Goal: Information Seeking & Learning: Compare options

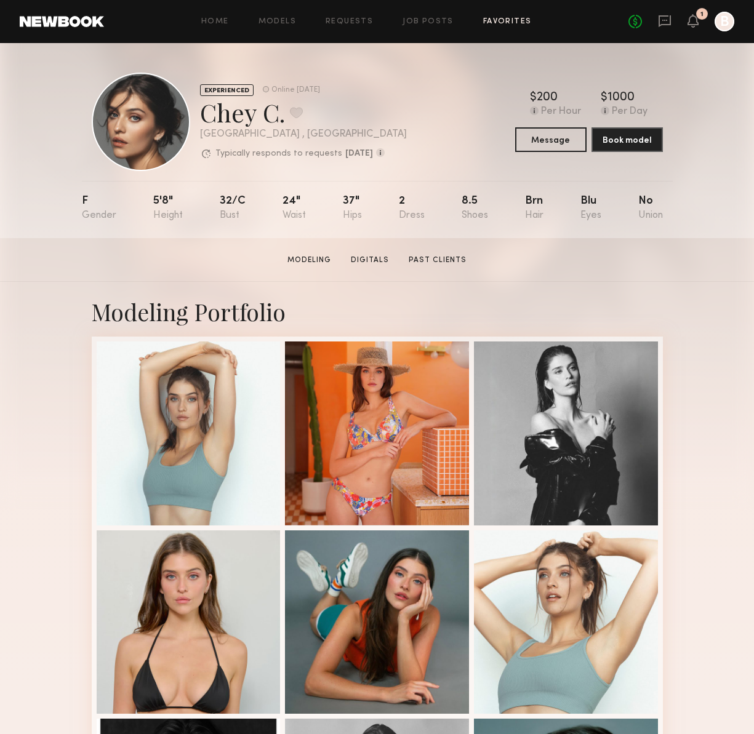
click at [511, 22] on link "Favorites" at bounding box center [507, 22] width 49 height 8
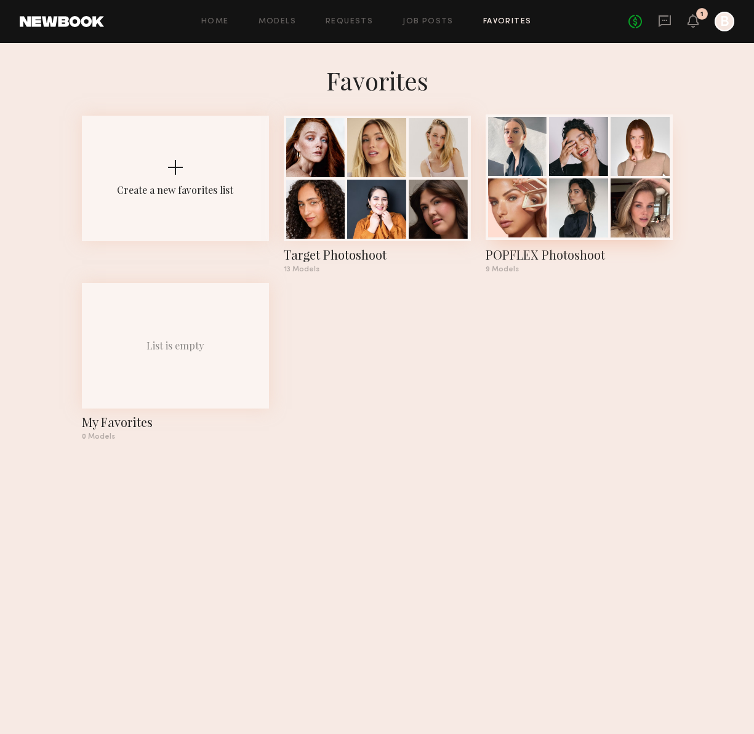
click at [657, 191] on div at bounding box center [639, 207] width 59 height 59
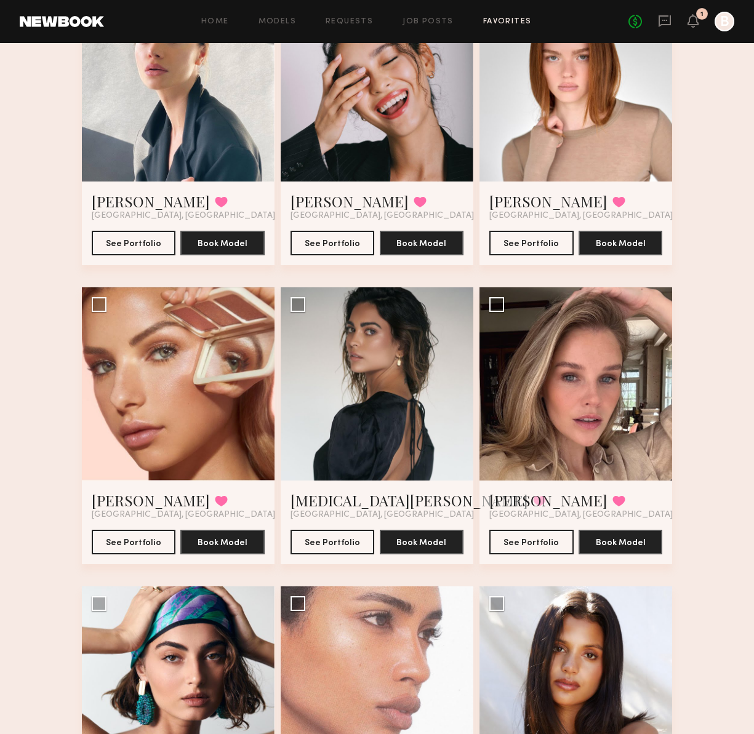
scroll to position [262, 0]
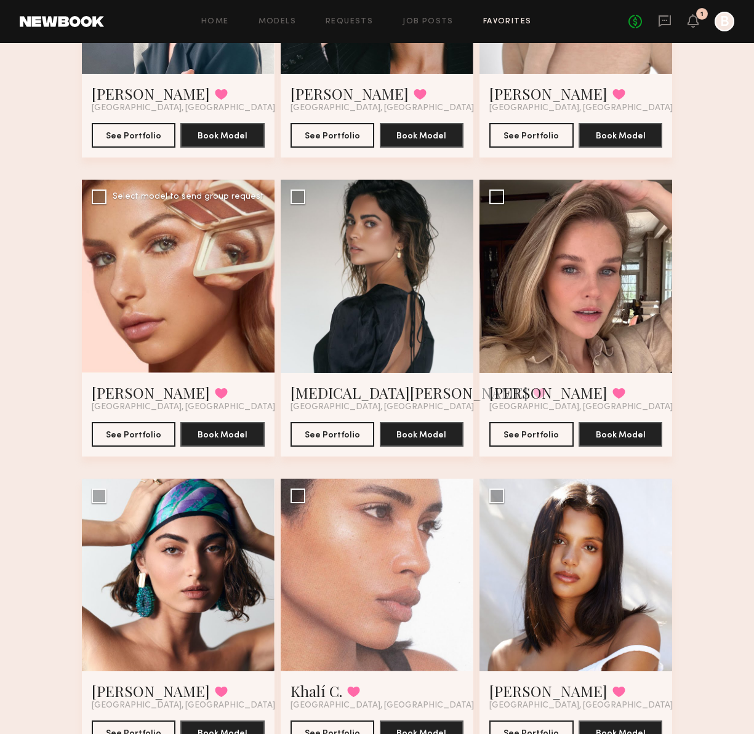
click at [195, 305] on div at bounding box center [178, 276] width 193 height 193
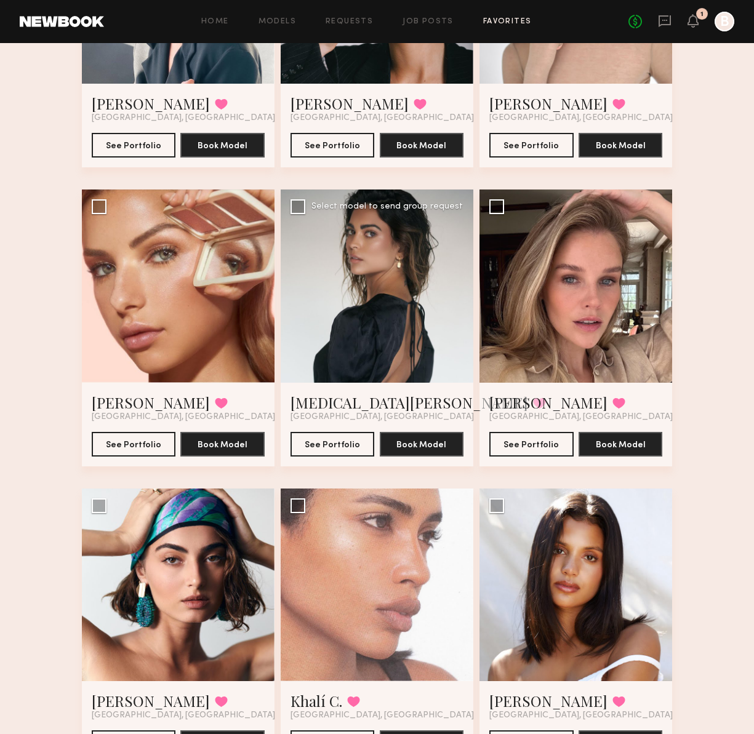
scroll to position [249, 0]
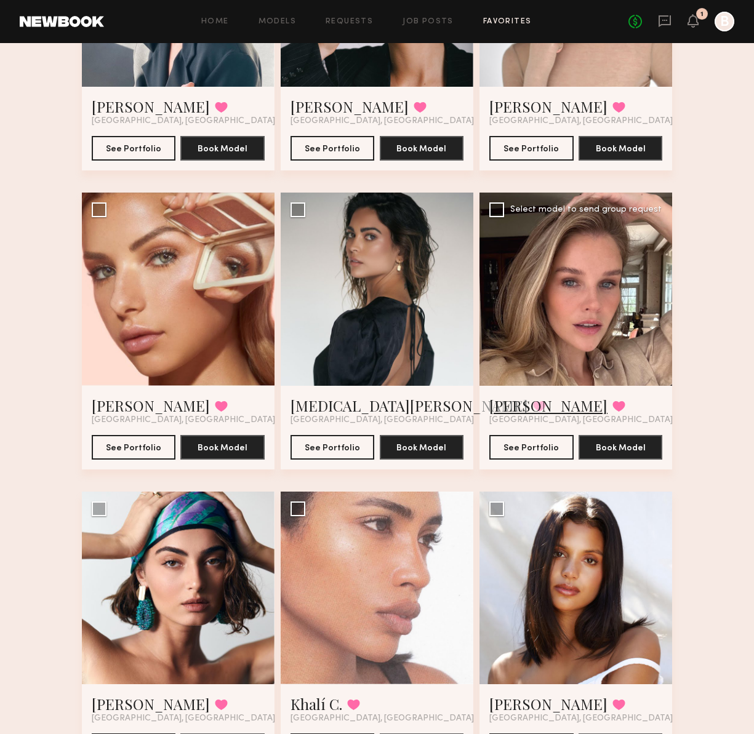
click at [510, 404] on link "[PERSON_NAME]" at bounding box center [548, 406] width 118 height 20
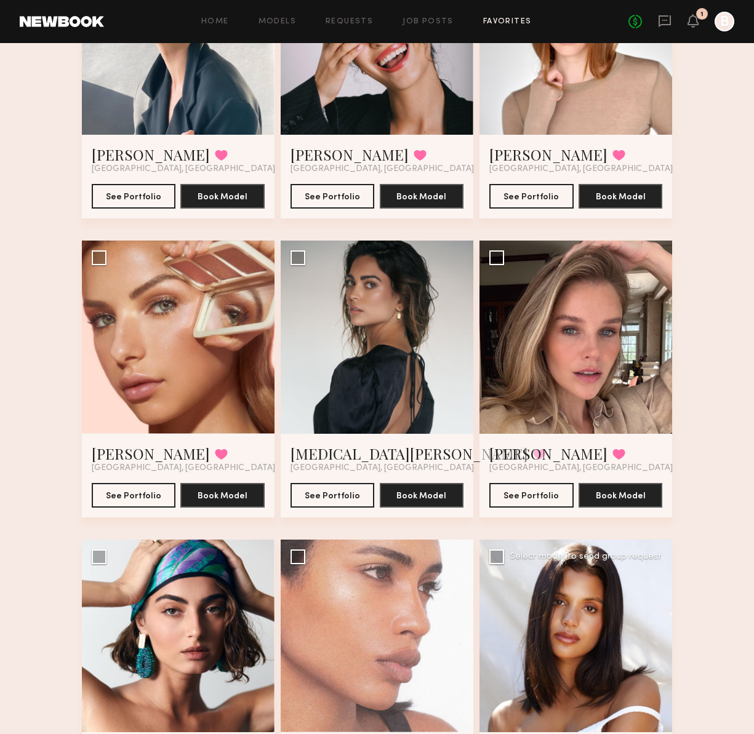
scroll to position [324, 0]
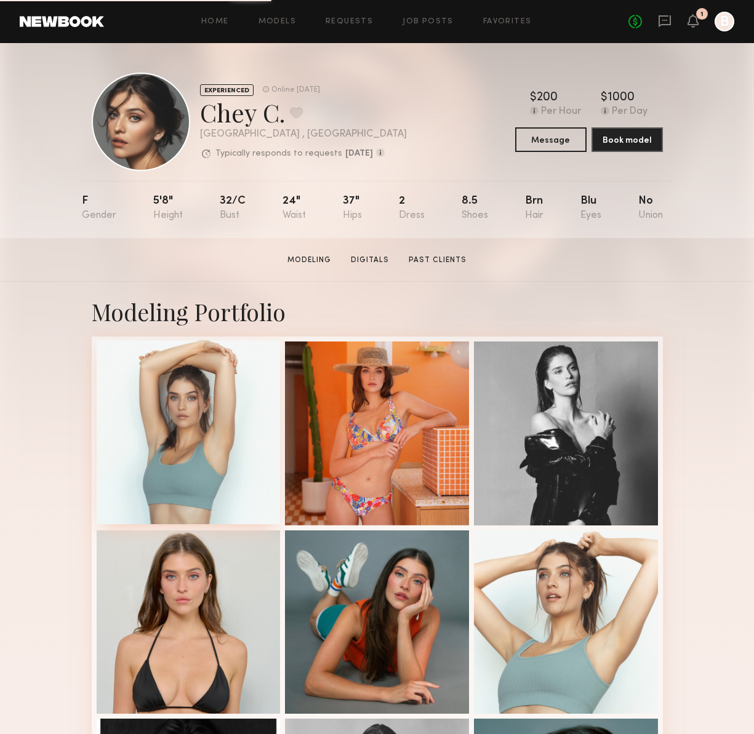
click at [268, 484] on div at bounding box center [189, 432] width 184 height 184
click at [381, 107] on div "Chey C. Favorite" at bounding box center [303, 112] width 207 height 33
click at [275, 21] on link "Models" at bounding box center [277, 22] width 38 height 8
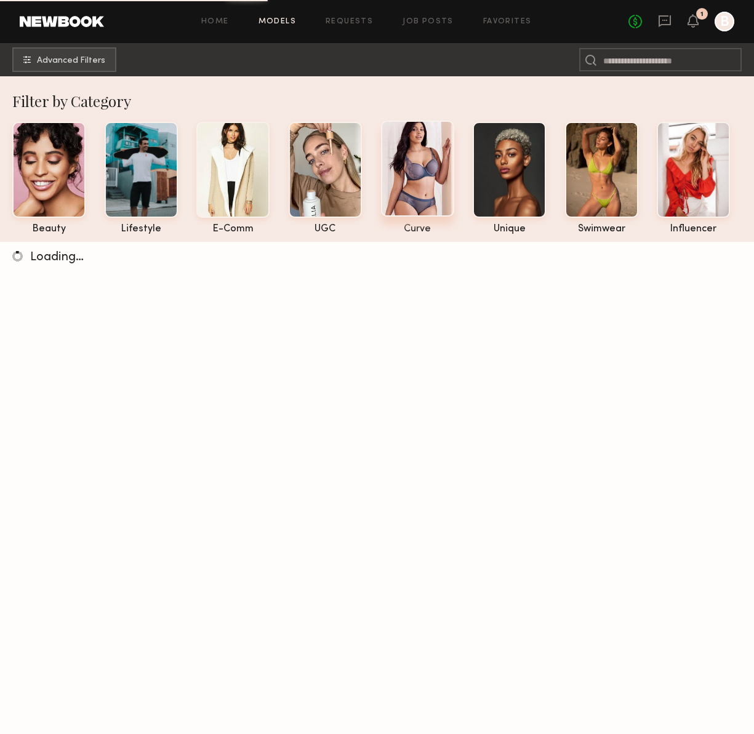
click at [432, 159] on div at bounding box center [417, 169] width 73 height 96
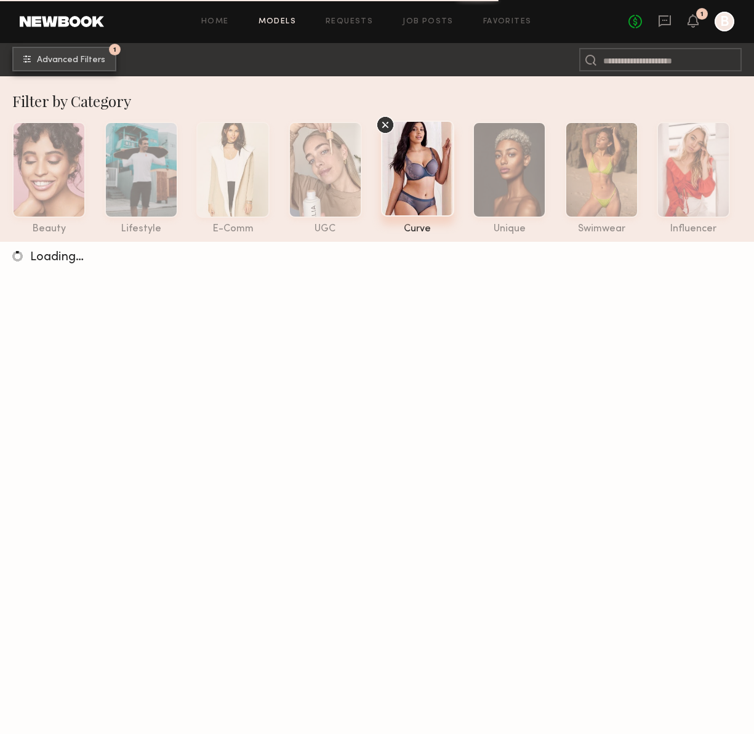
click at [94, 59] on span "Advanced Filters" at bounding box center [71, 60] width 68 height 9
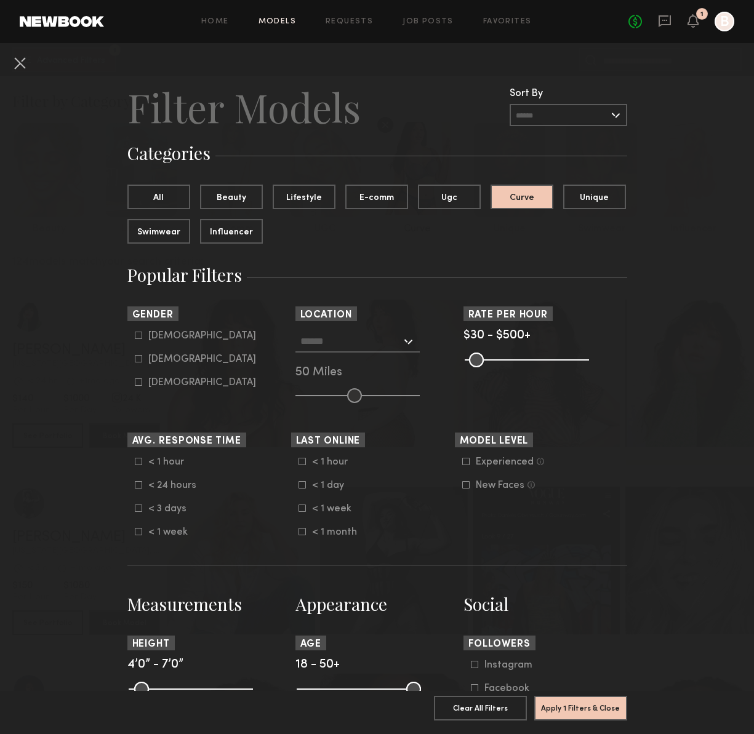
click at [161, 360] on div "Female" at bounding box center [202, 359] width 108 height 7
type input "**"
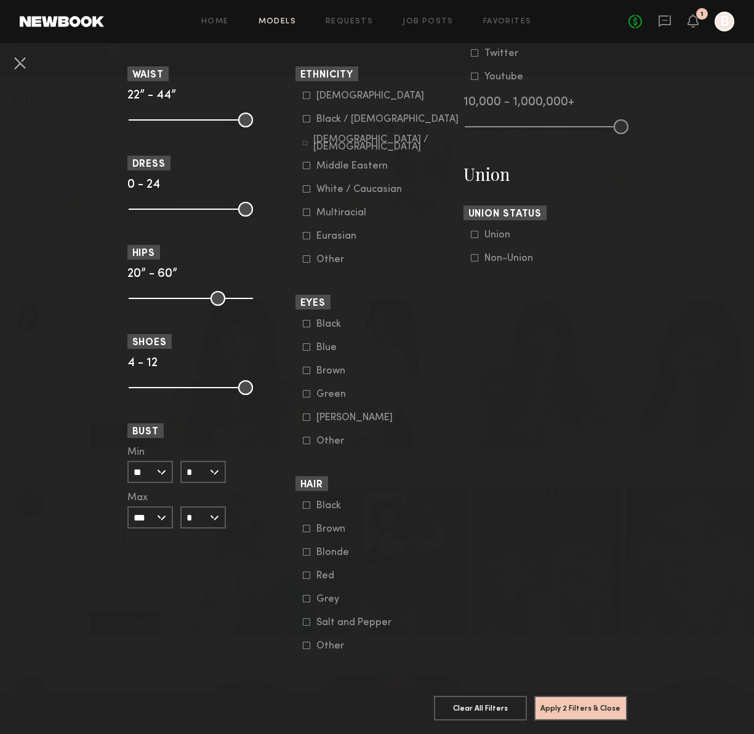
scroll to position [660, 0]
click at [303, 558] on common-framework-checkbox "Blonde" at bounding box center [381, 552] width 156 height 11
click at [306, 556] on icon at bounding box center [306, 551] width 7 height 7
click at [601, 704] on button "Apply 3 Filters & Close" at bounding box center [580, 707] width 93 height 25
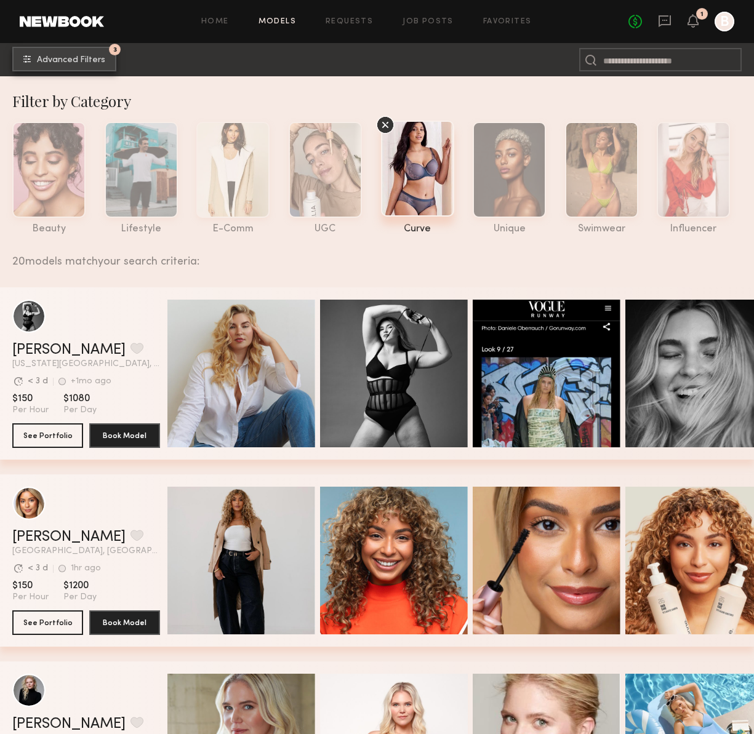
click at [68, 59] on span "Advanced Filters" at bounding box center [71, 60] width 68 height 9
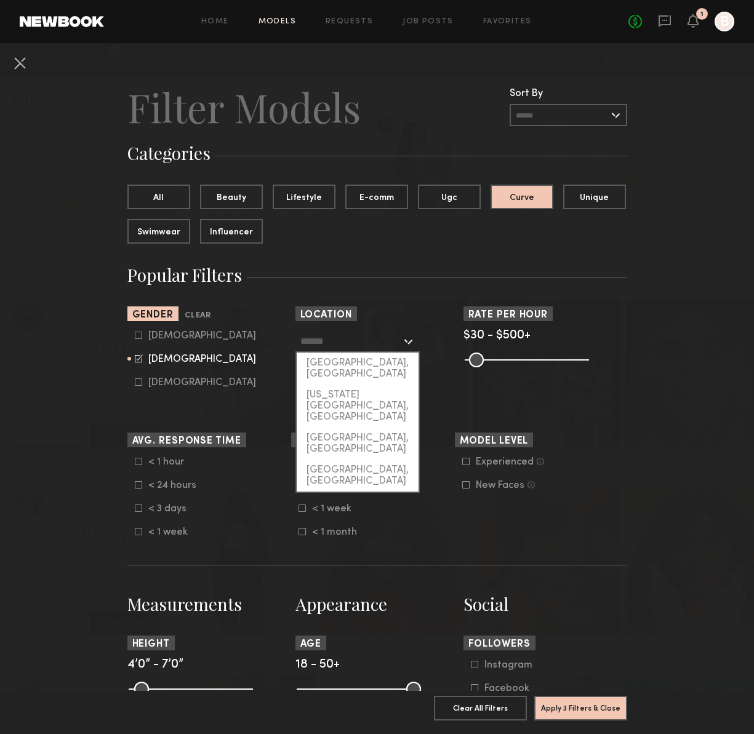
click at [353, 338] on input "text" at bounding box center [350, 340] width 101 height 21
click at [356, 364] on div "[GEOGRAPHIC_DATA], [GEOGRAPHIC_DATA]" at bounding box center [358, 369] width 122 height 32
type input "**********"
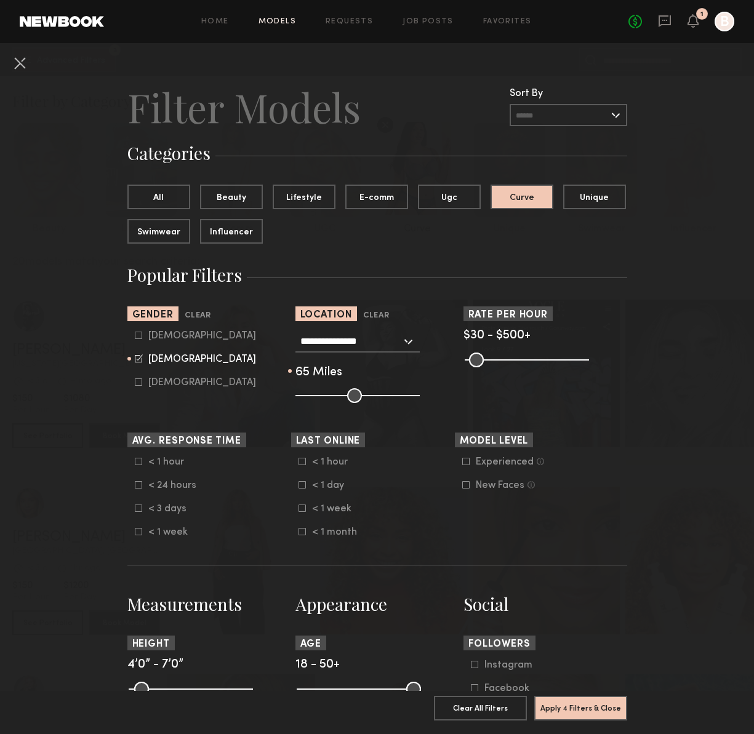
drag, startPoint x: 356, startPoint y: 390, endPoint x: 371, endPoint y: 393, distance: 15.6
type input "**"
click at [371, 393] on input "range" at bounding box center [357, 395] width 124 height 15
click at [599, 702] on button "Apply 4 Filters & Close" at bounding box center [580, 707] width 93 height 25
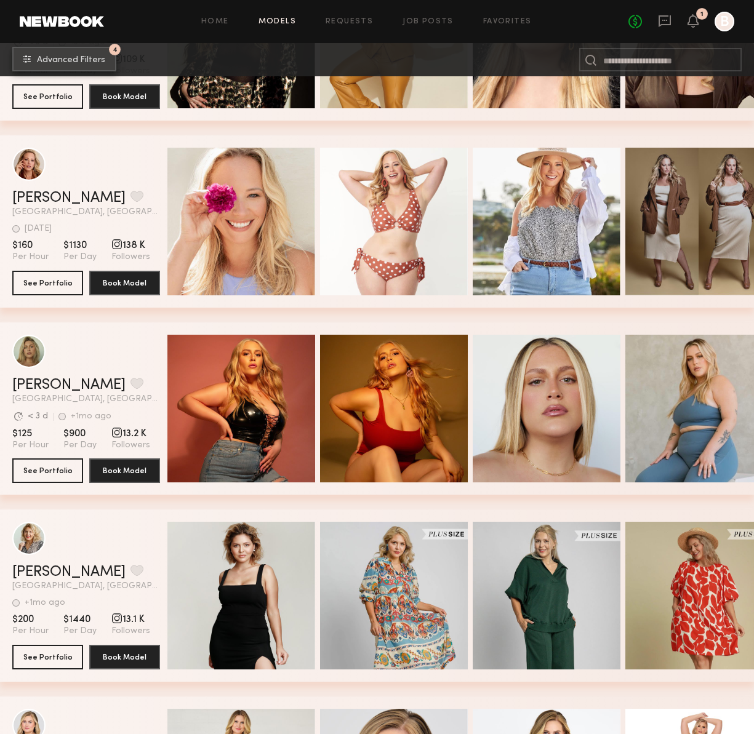
scroll to position [1100, 0]
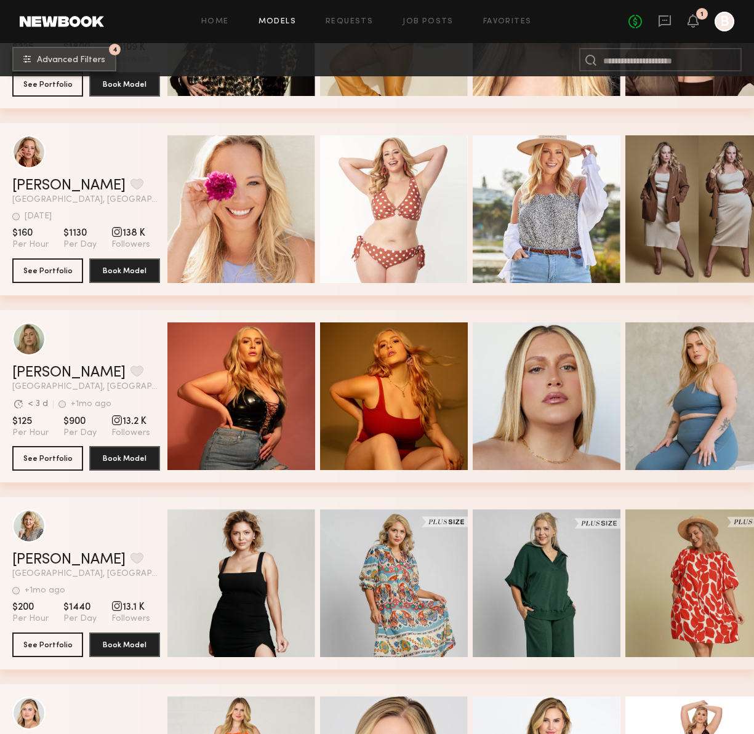
click at [81, 57] on span "Advanced Filters" at bounding box center [71, 60] width 68 height 9
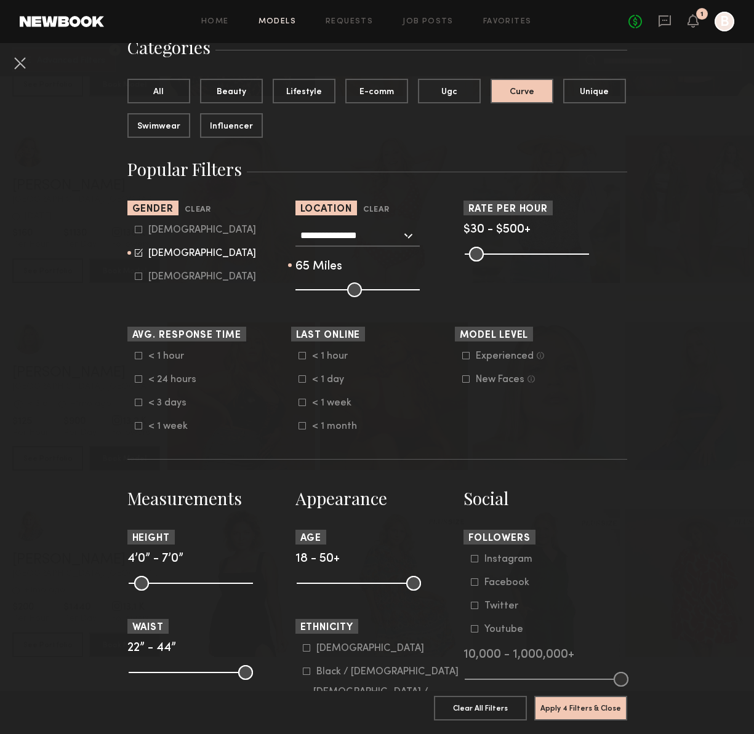
scroll to position [109, 0]
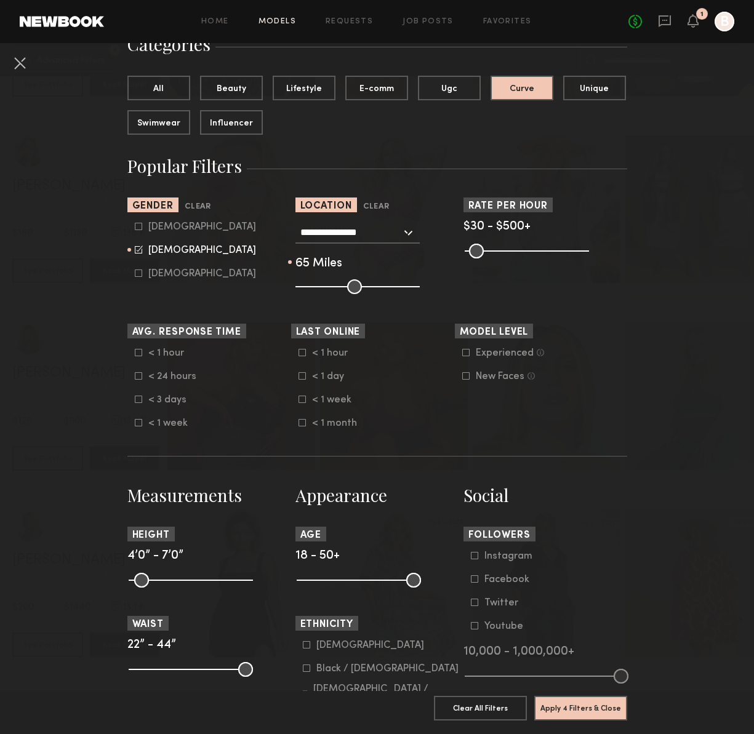
click at [138, 588] on input "range" at bounding box center [191, 580] width 124 height 15
drag, startPoint x: 139, startPoint y: 583, endPoint x: 199, endPoint y: 591, distance: 60.8
type input "**"
click at [199, 588] on input "range" at bounding box center [191, 580] width 124 height 15
click at [591, 708] on button "Apply 5 Filters & Close" at bounding box center [580, 707] width 93 height 25
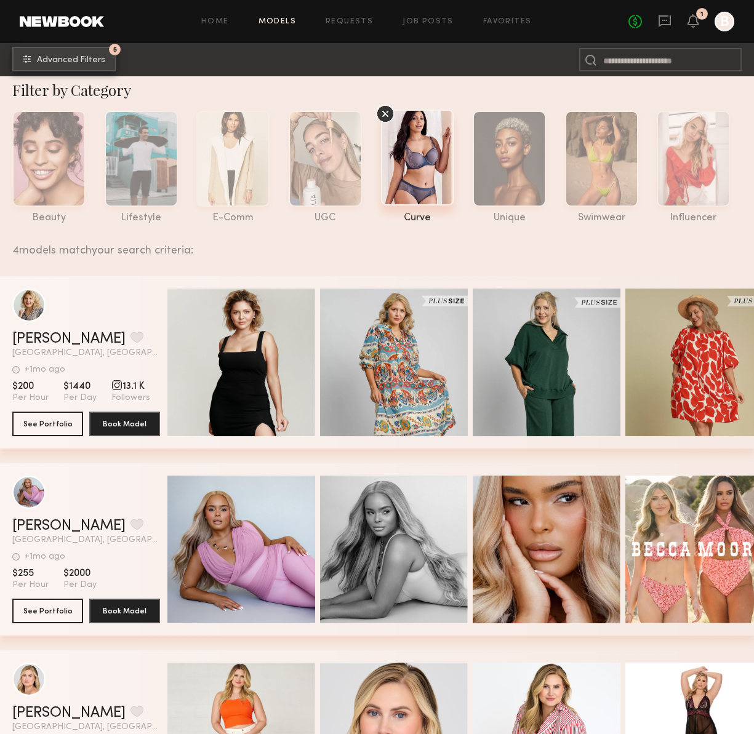
scroll to position [12, 0]
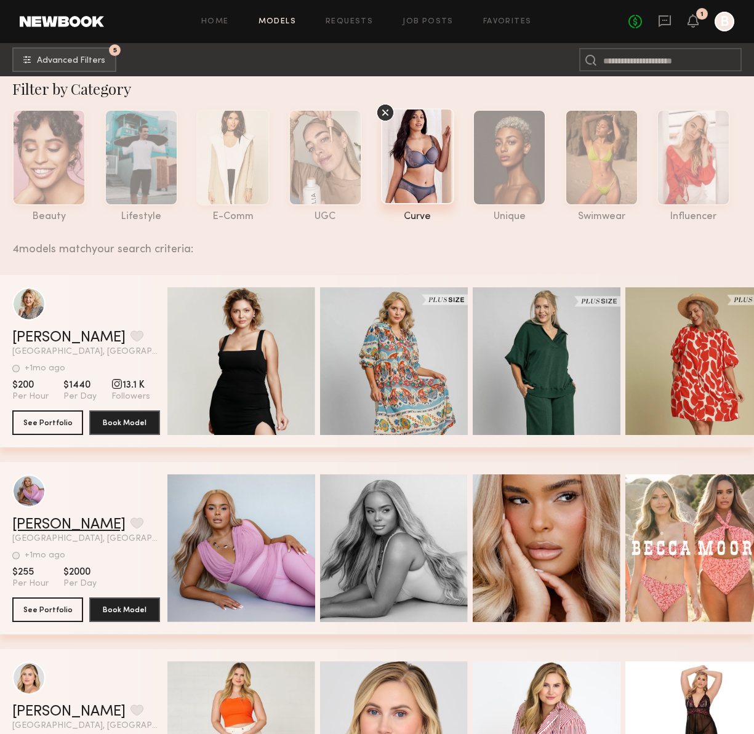
click at [54, 519] on link "Janae B." at bounding box center [68, 525] width 113 height 15
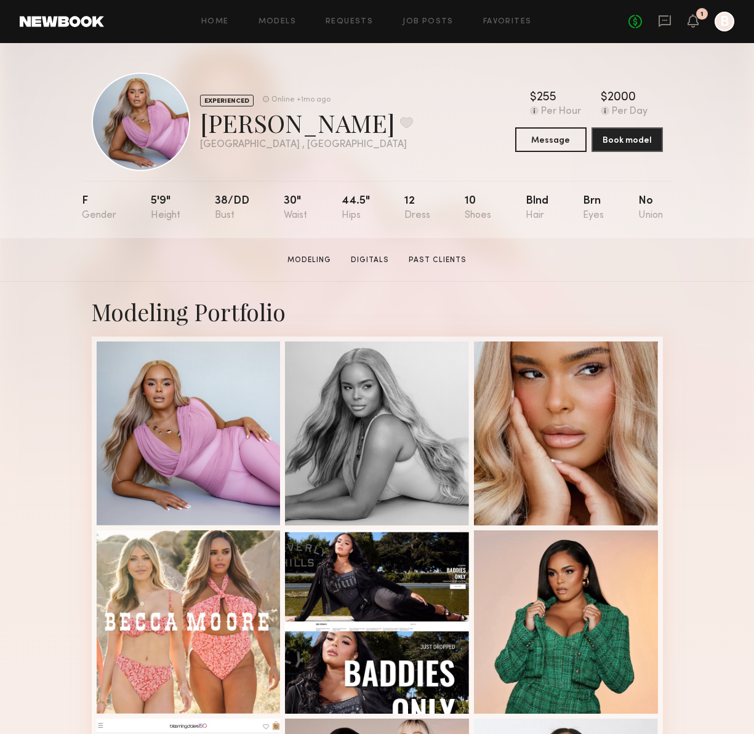
click at [490, 25] on div "Home Models Requests Job Posts Favorites Sign Out No fees up to $5,000 1 B" at bounding box center [419, 22] width 630 height 20
click at [491, 25] on link "Favorites" at bounding box center [507, 22] width 49 height 8
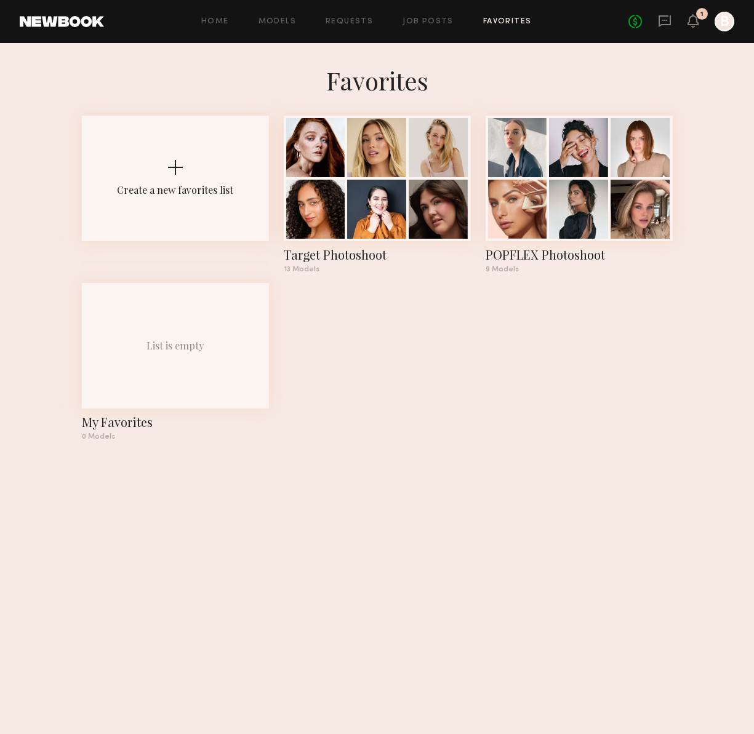
click at [585, 411] on div "Create a new favorites list Target Photoshoot 13 Models POPFLEX Photoshoot 9 Mo…" at bounding box center [377, 283] width 591 height 335
click at [562, 195] on div at bounding box center [578, 207] width 59 height 59
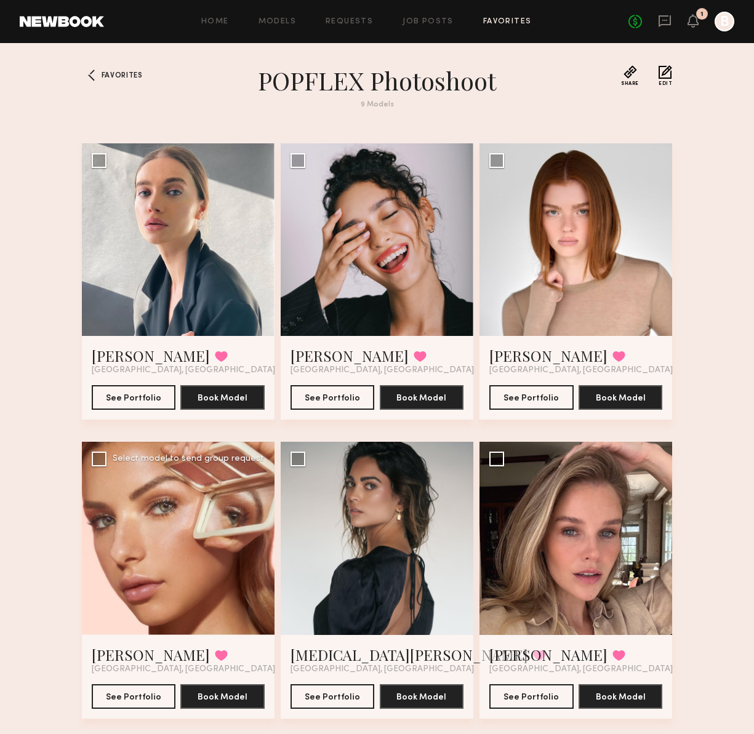
click at [145, 564] on div at bounding box center [178, 538] width 193 height 193
click at [190, 617] on div at bounding box center [178, 538] width 193 height 193
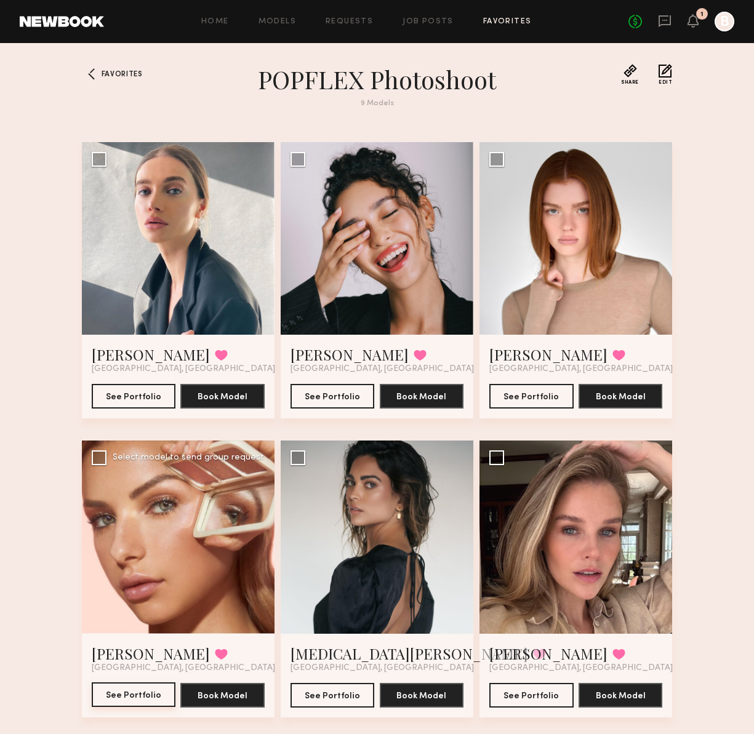
click at [148, 693] on button "See Portfolio" at bounding box center [134, 694] width 84 height 25
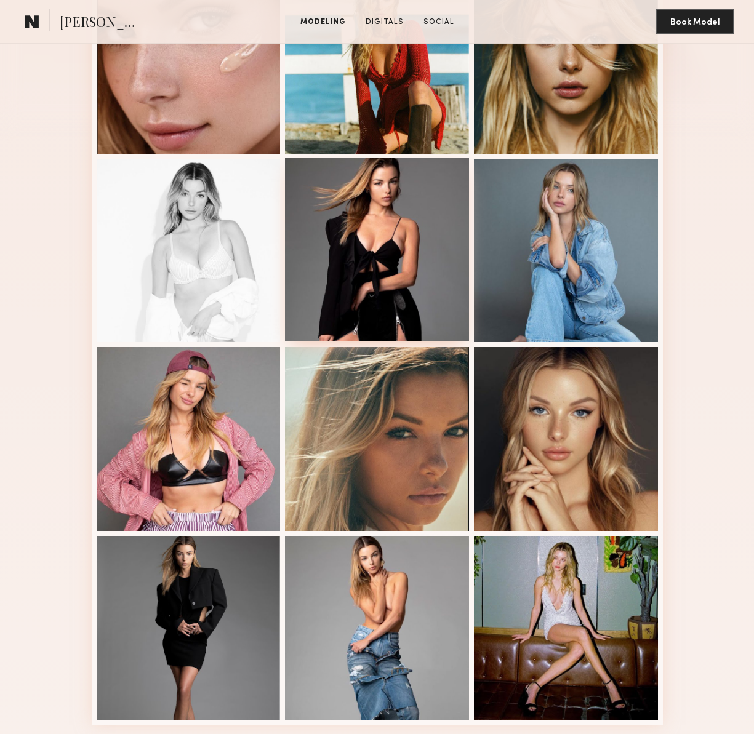
scroll to position [379, 0]
